Goal: Information Seeking & Learning: Compare options

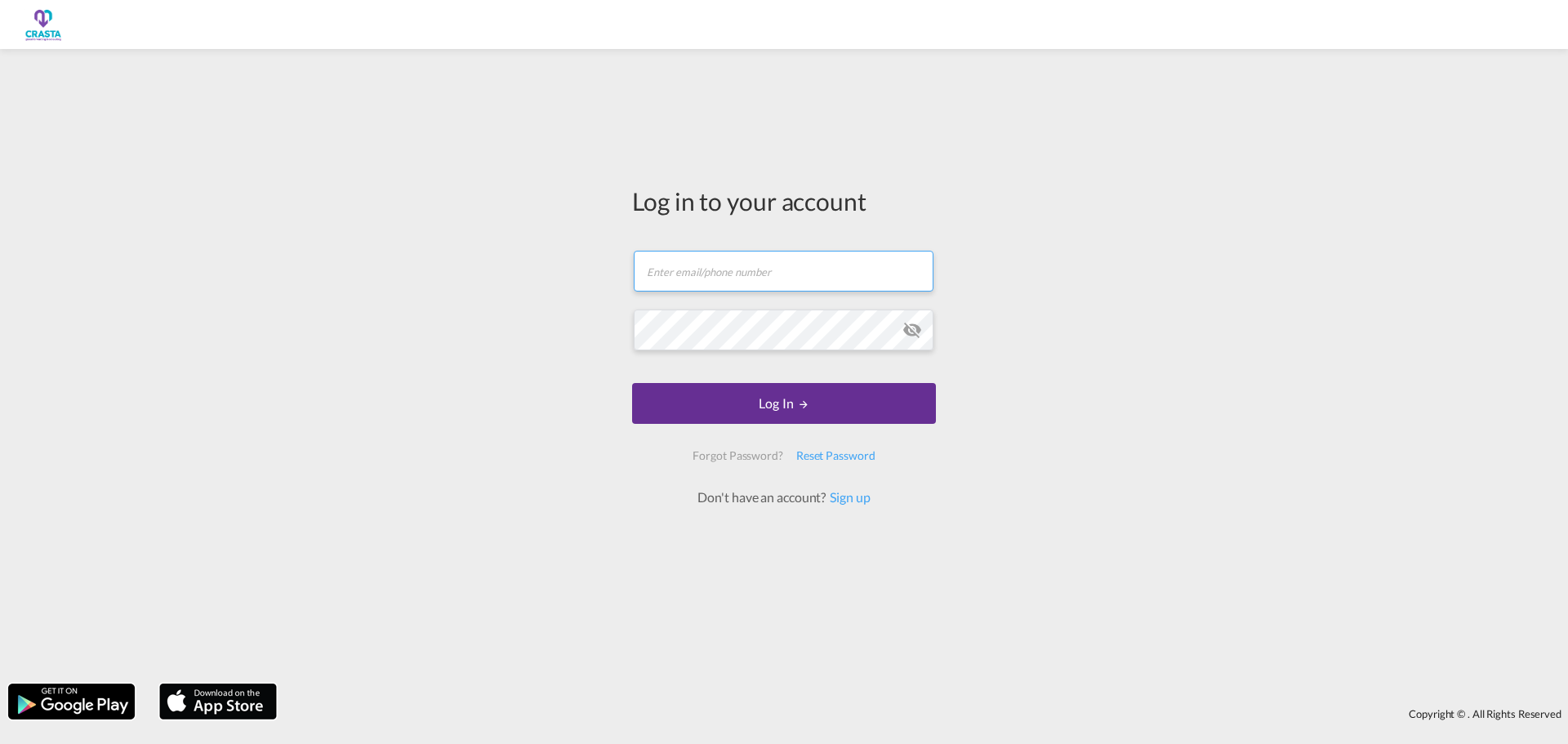
type input "[PERSON_NAME][EMAIL_ADDRESS][DOMAIN_NAME]"
click at [772, 403] on button "Log In" at bounding box center [784, 404] width 304 height 41
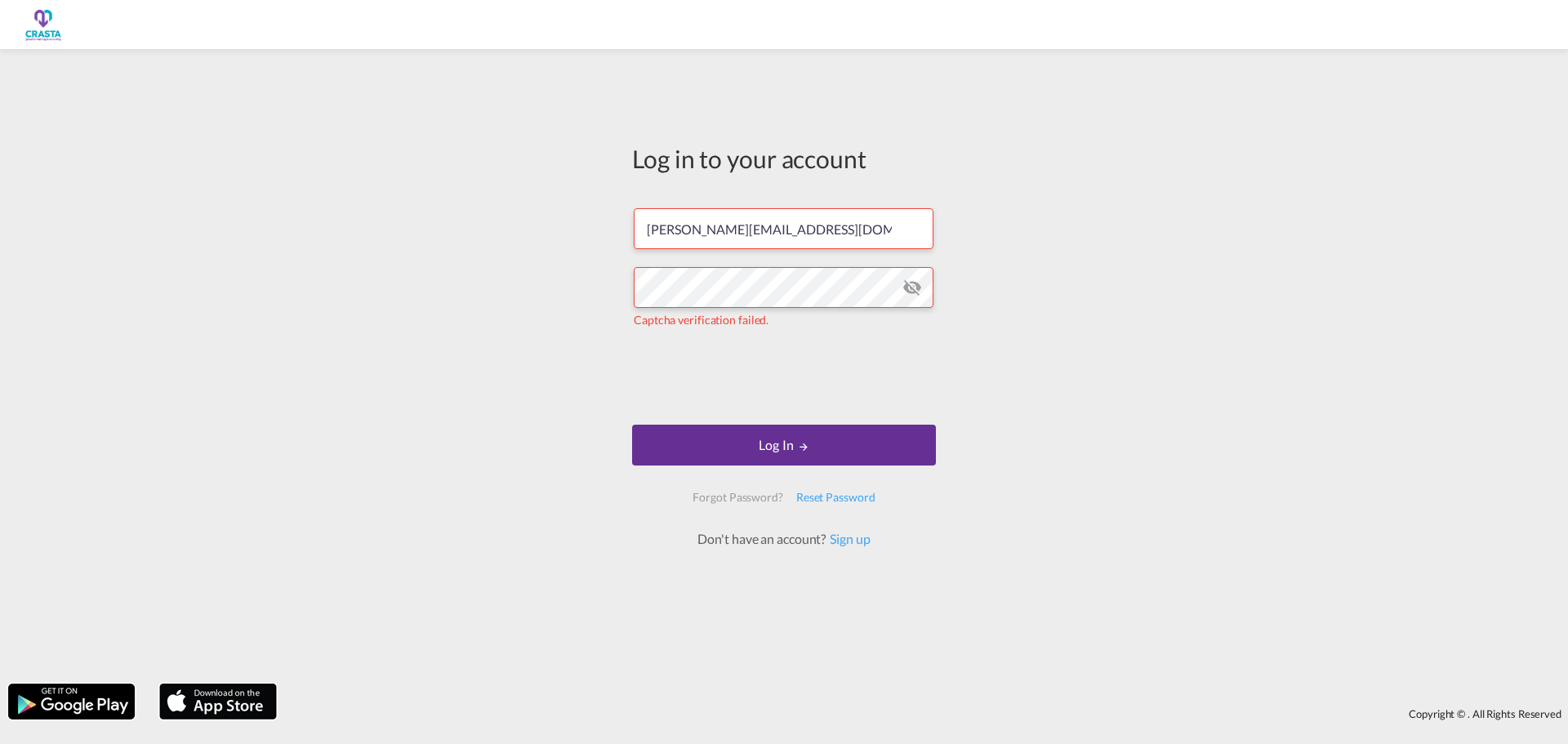
click at [784, 441] on button "Log In" at bounding box center [784, 446] width 304 height 41
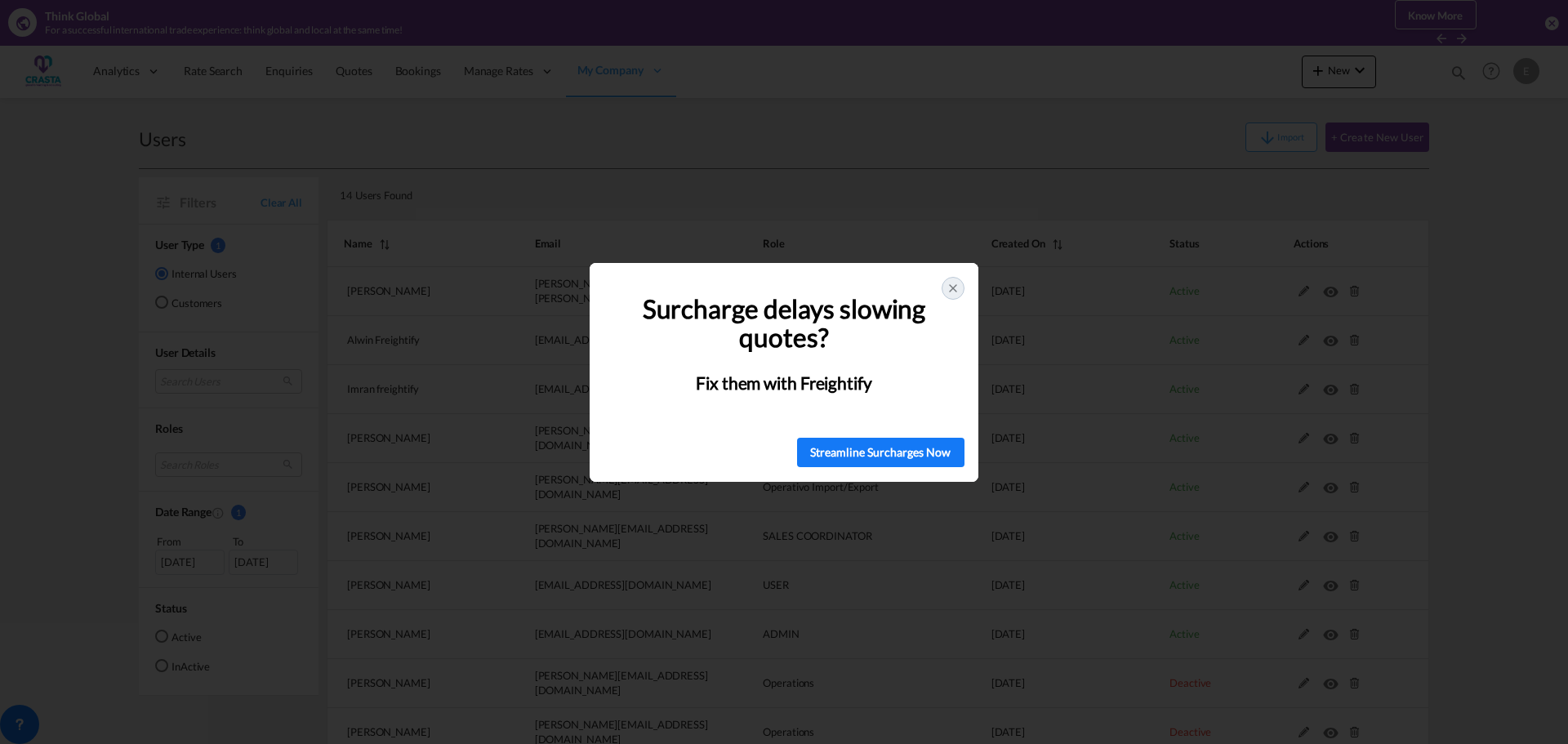
click at [959, 289] on icon at bounding box center [953, 288] width 13 height 13
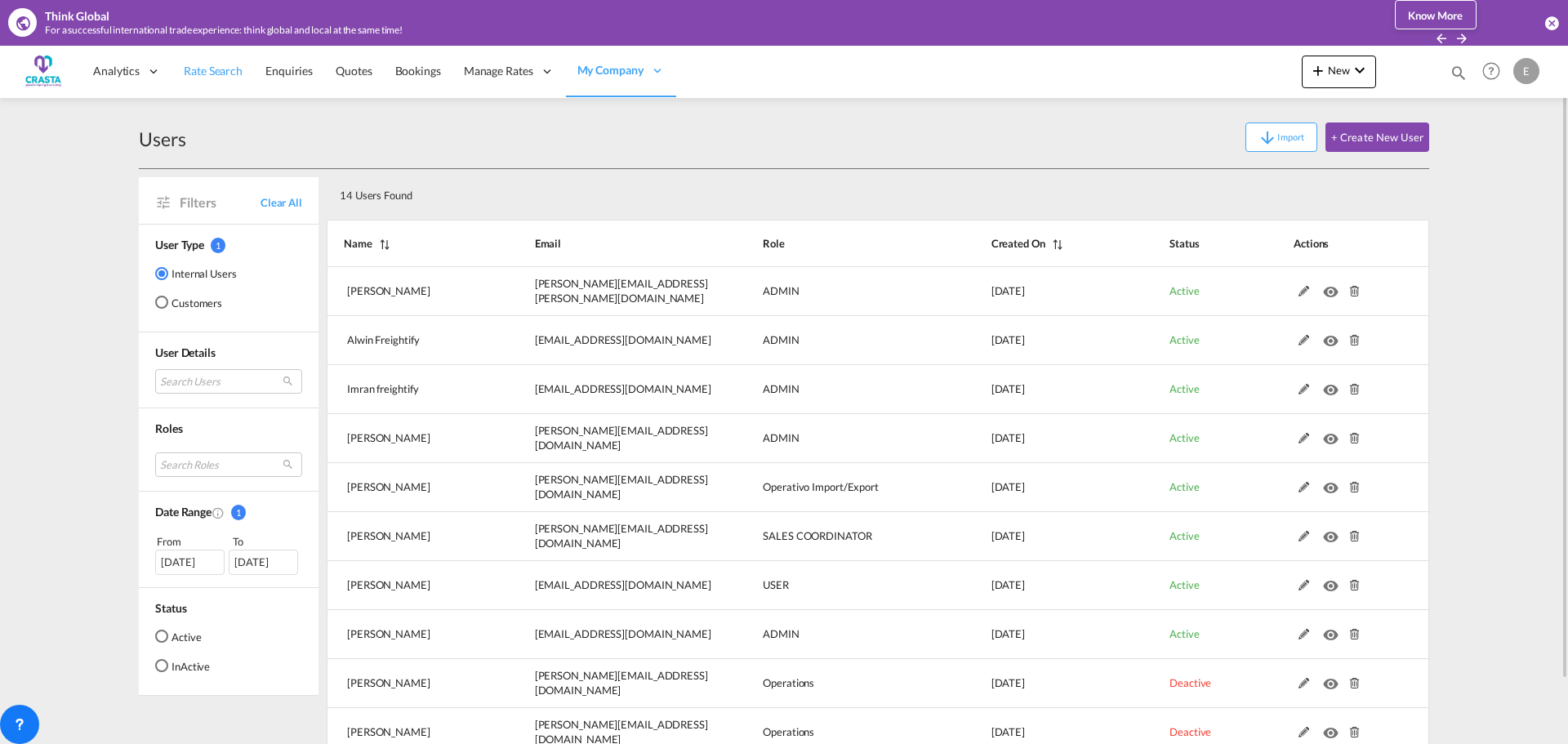
click at [207, 71] on span "Rate Search" at bounding box center [213, 71] width 59 height 14
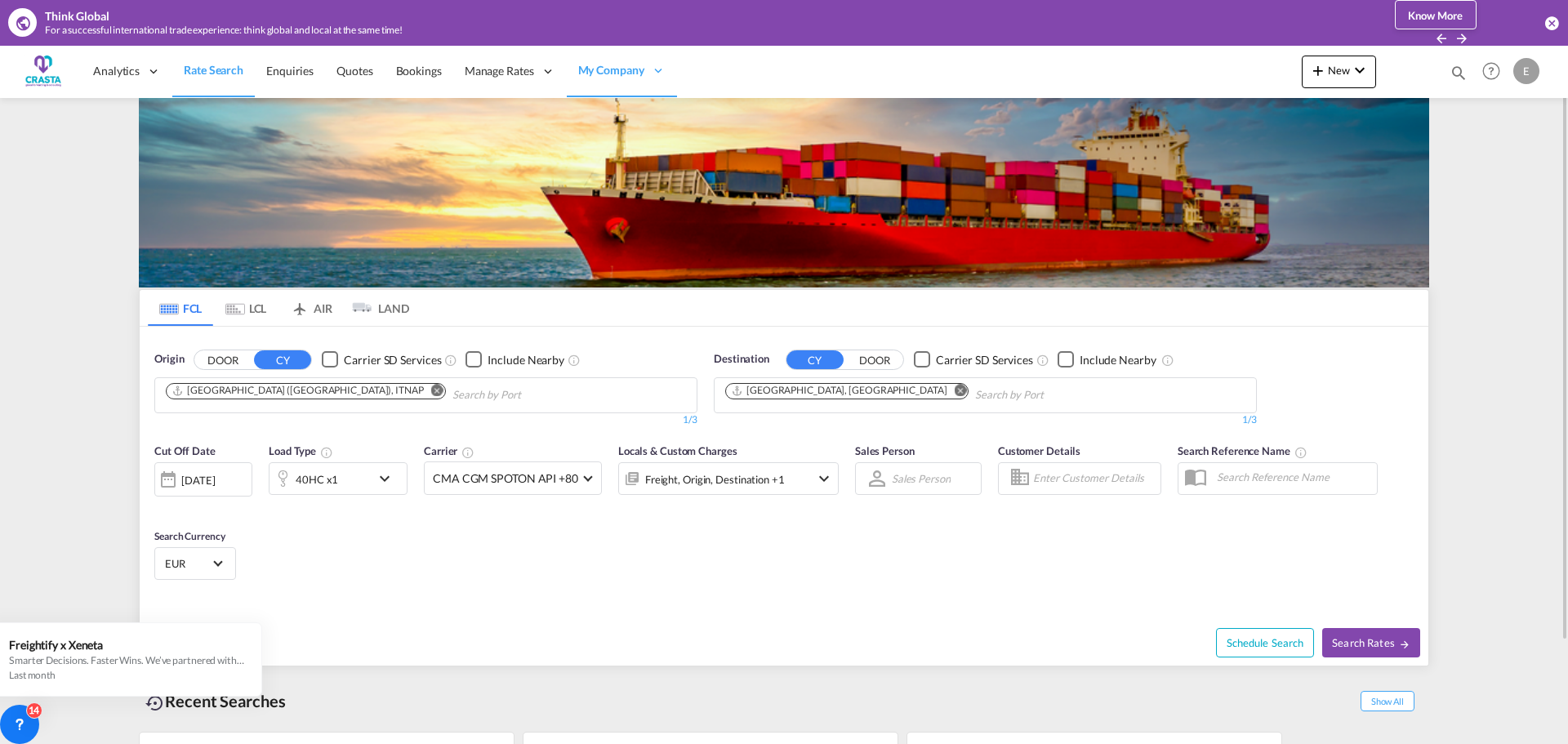
click at [431, 391] on md-icon "Remove" at bounding box center [437, 390] width 12 height 12
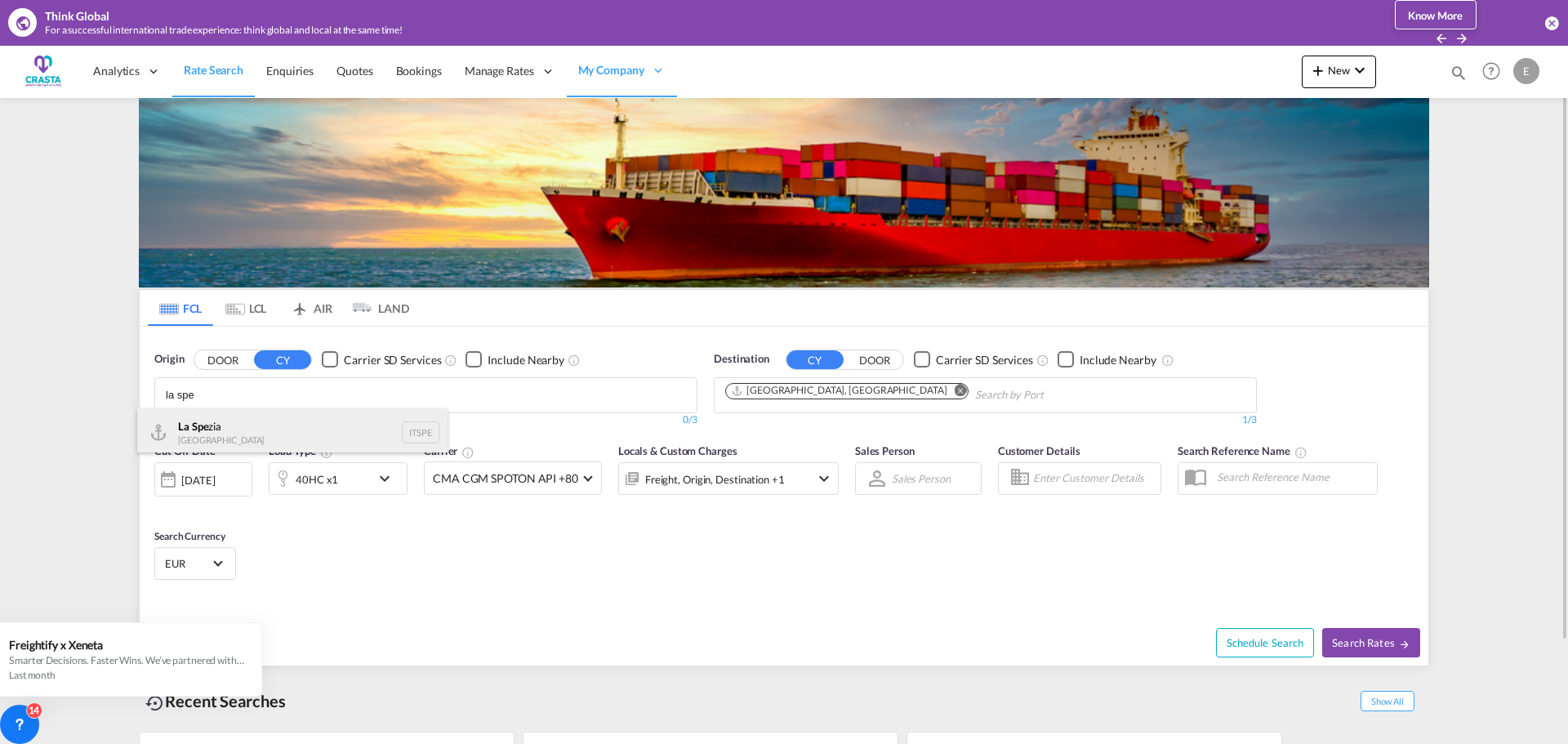
type input "la spe"
click at [271, 419] on div "La Spe zia Italy ITSPE" at bounding box center [292, 432] width 310 height 49
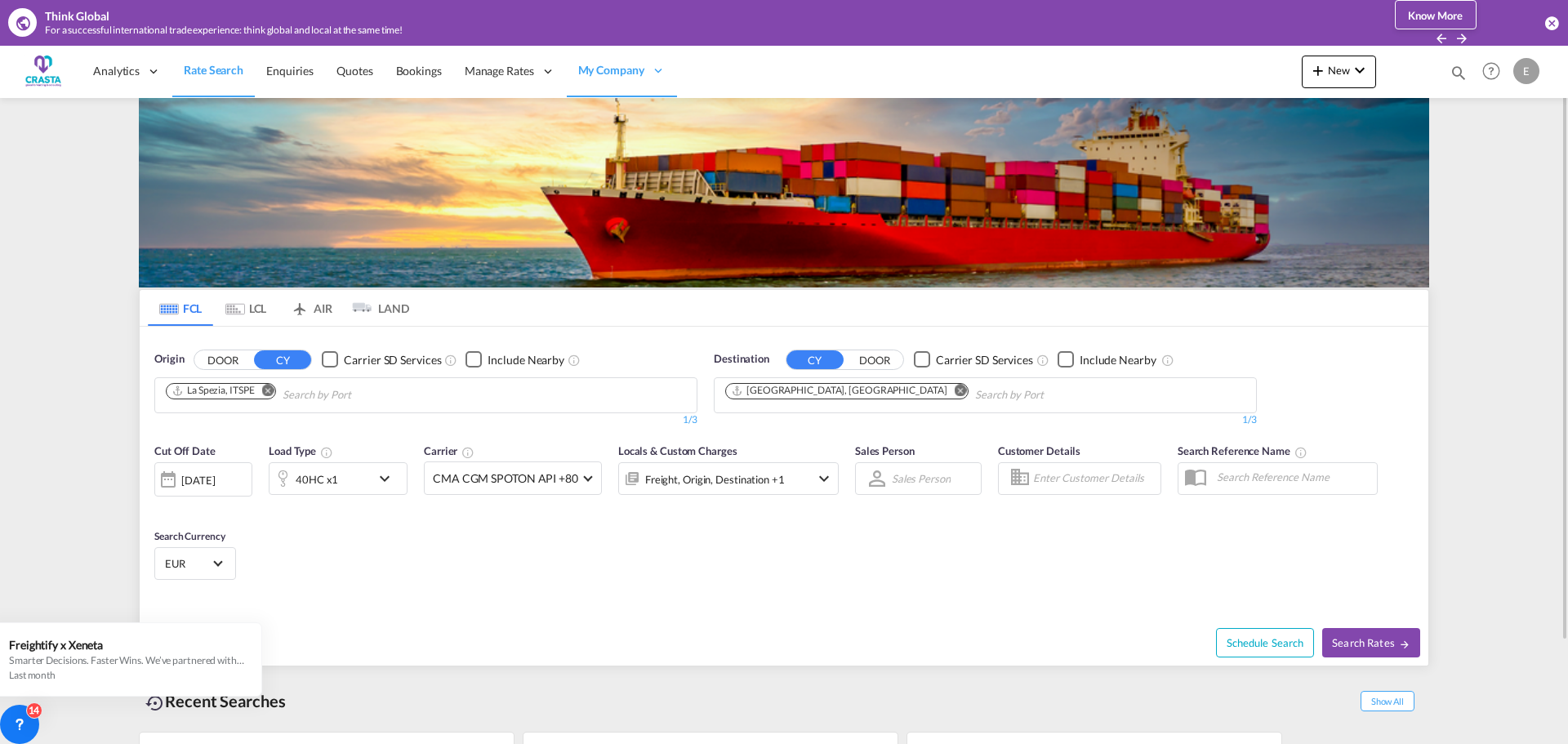
click at [955, 392] on md-icon "Remove" at bounding box center [961, 390] width 12 height 12
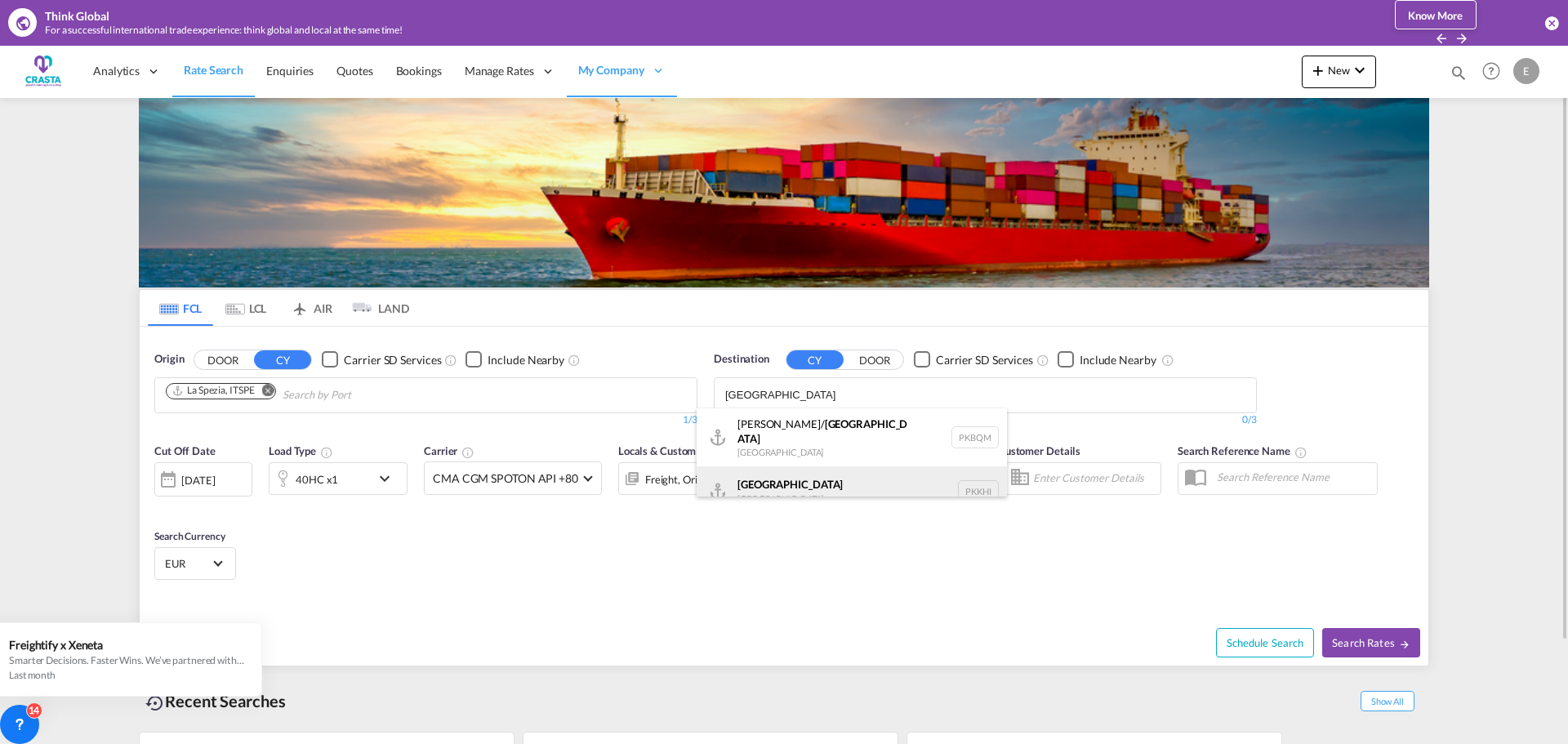
type input "[GEOGRAPHIC_DATA]"
click at [831, 482] on div "Karachi [GEOGRAPHIC_DATA] PKKHI" at bounding box center [852, 491] width 310 height 49
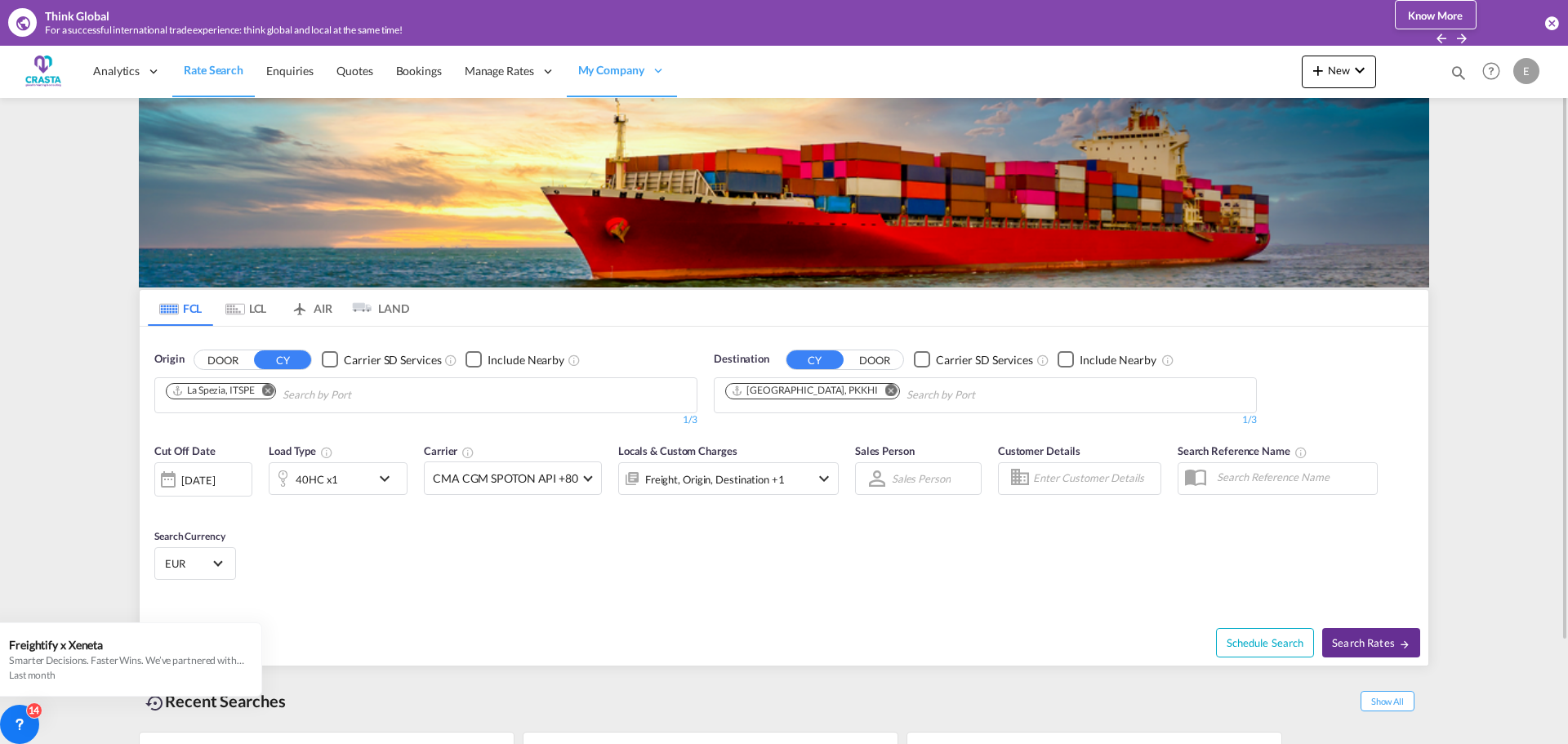
click at [1376, 642] on span "Search Rates" at bounding box center [1371, 642] width 78 height 13
type input "ITSPE to PKKHI / [DATE]"
